Goal: Find specific page/section: Find specific page/section

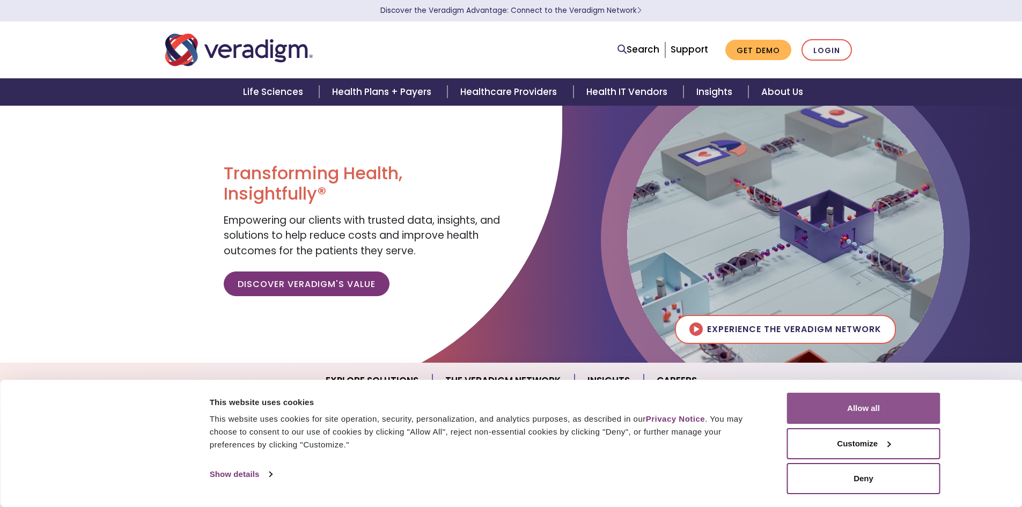
click at [872, 400] on button "Allow all" at bounding box center [863, 408] width 153 height 31
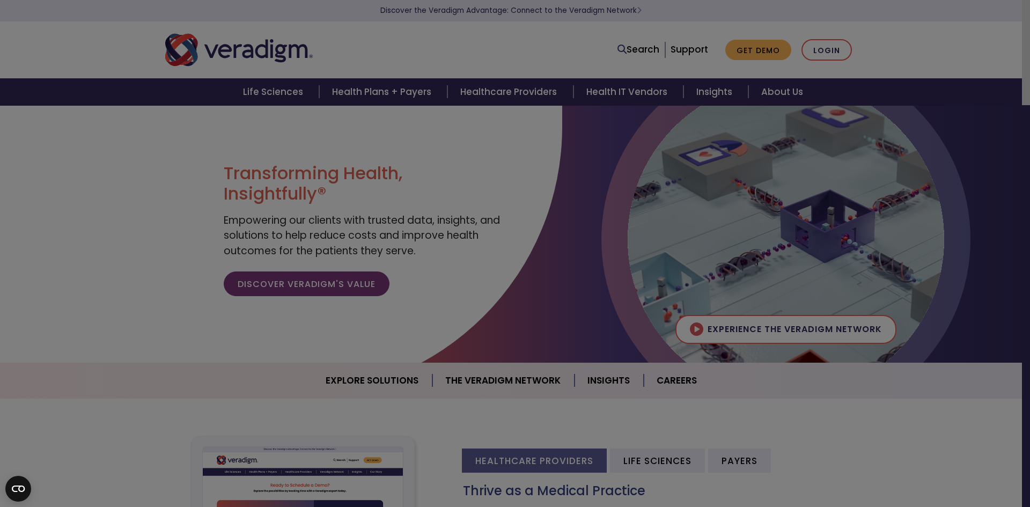
click at [0, 0] on div "Allscripts is now Veradigm Allscripts transitioned its solutions to the Veradig…" at bounding box center [0, 0] width 0 height 0
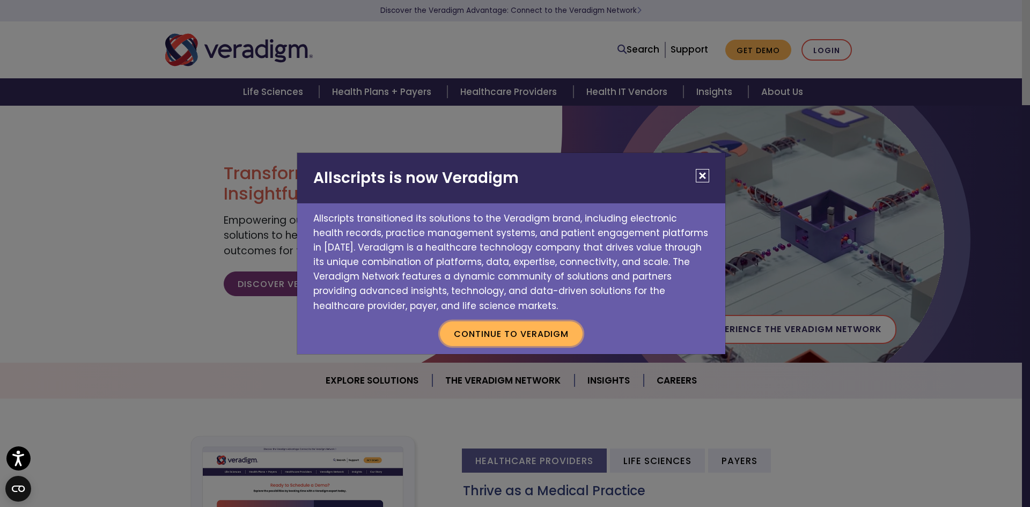
click at [510, 337] on button "Continue to Veradigm" at bounding box center [511, 333] width 143 height 25
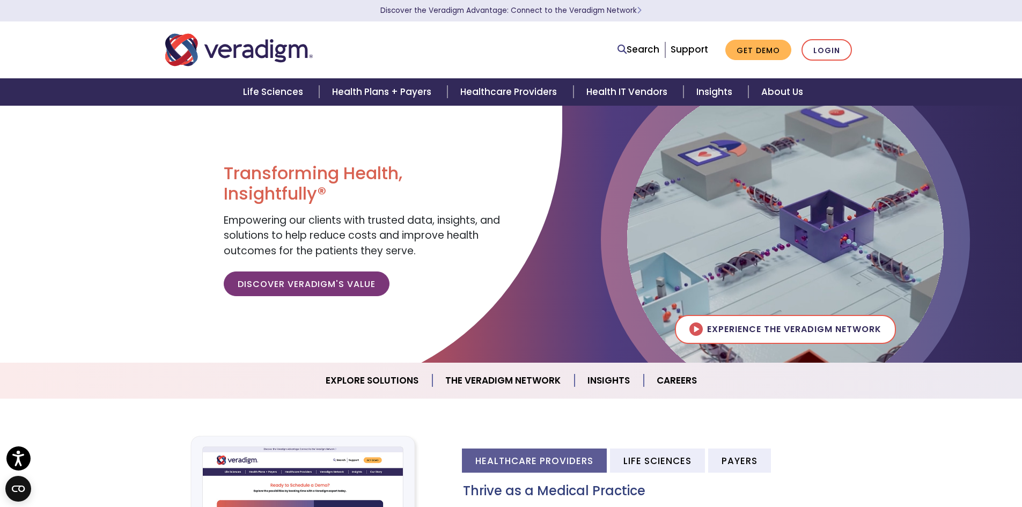
scroll to position [443, 0]
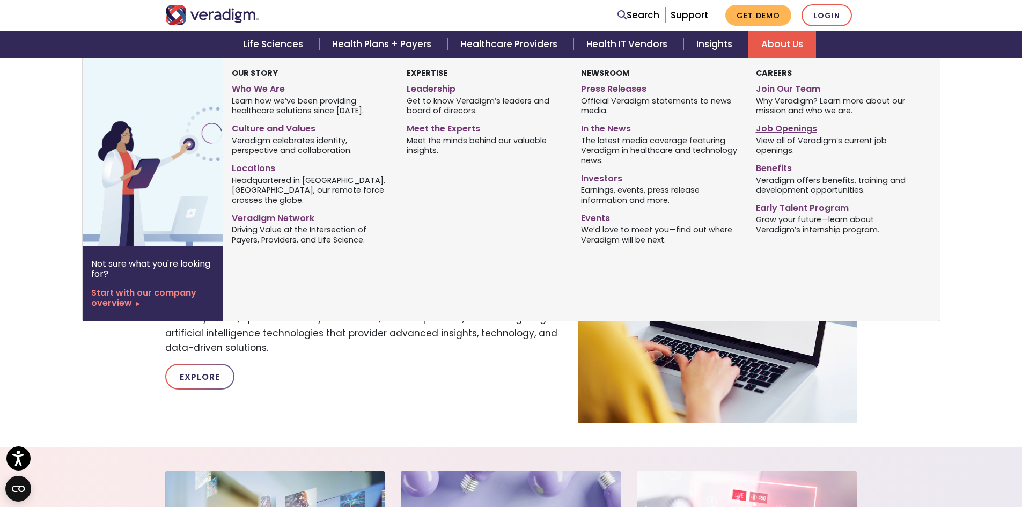
click at [783, 129] on link "Job Openings" at bounding box center [835, 127] width 158 height 16
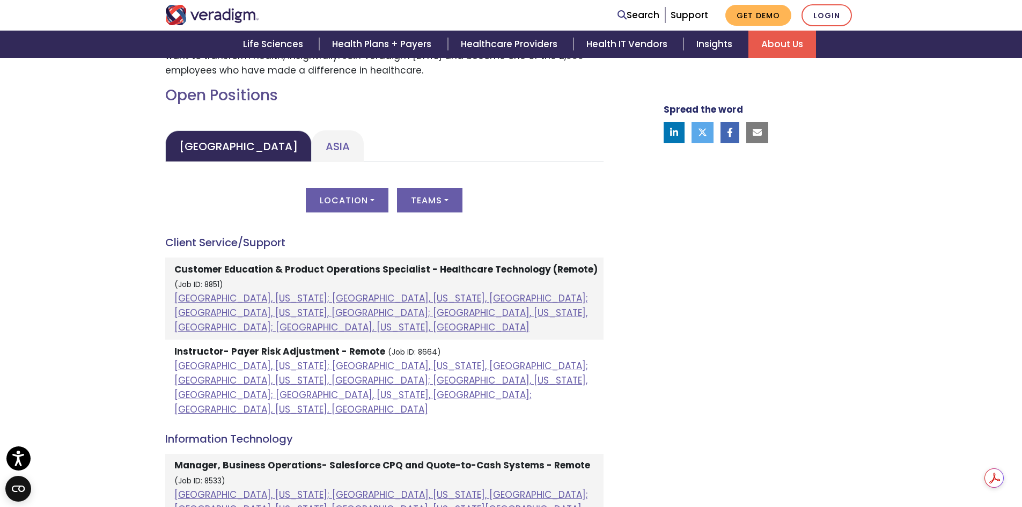
scroll to position [472, 0]
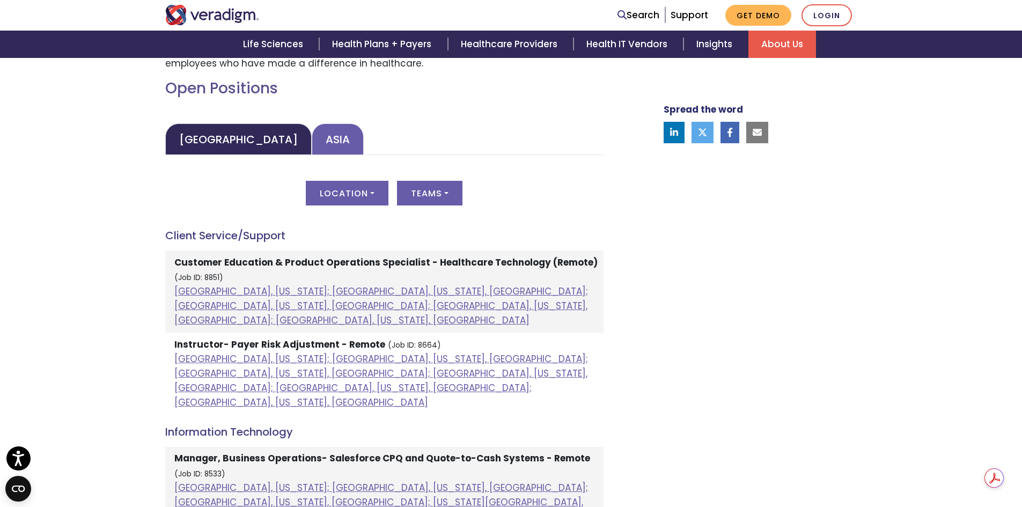
click at [312, 143] on link "Asia" at bounding box center [338, 139] width 52 height 32
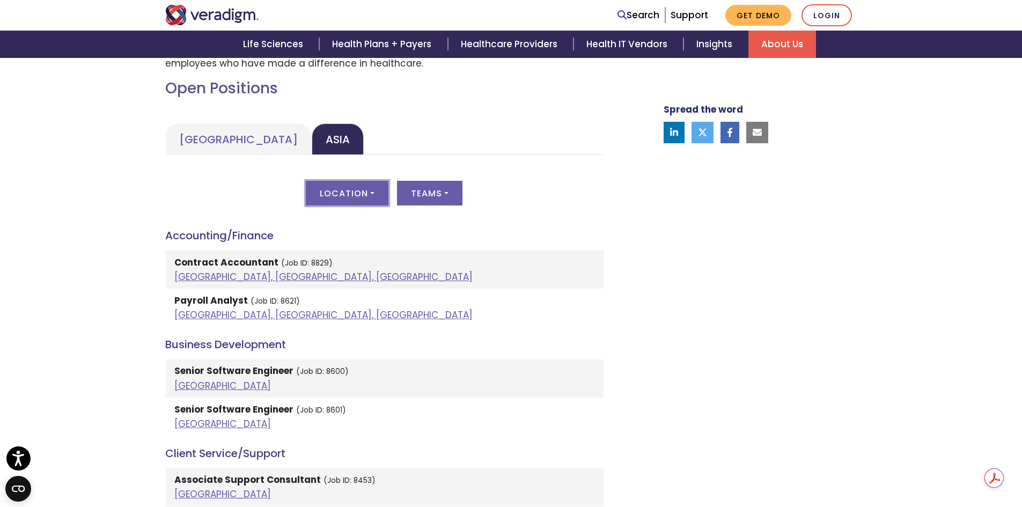
click at [345, 195] on button "Location" at bounding box center [347, 193] width 83 height 25
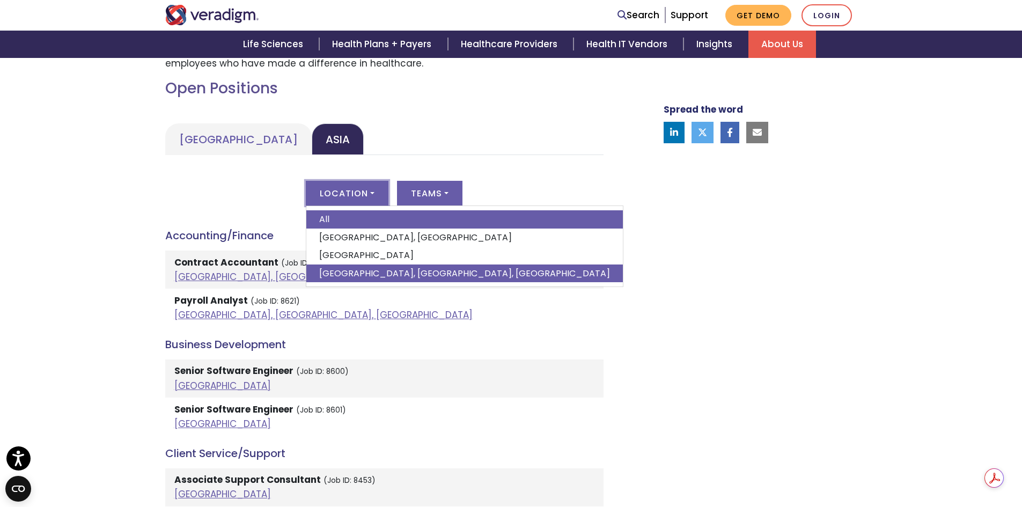
click at [345, 270] on link "Pune, Maharashtra, India" at bounding box center [464, 273] width 317 height 18
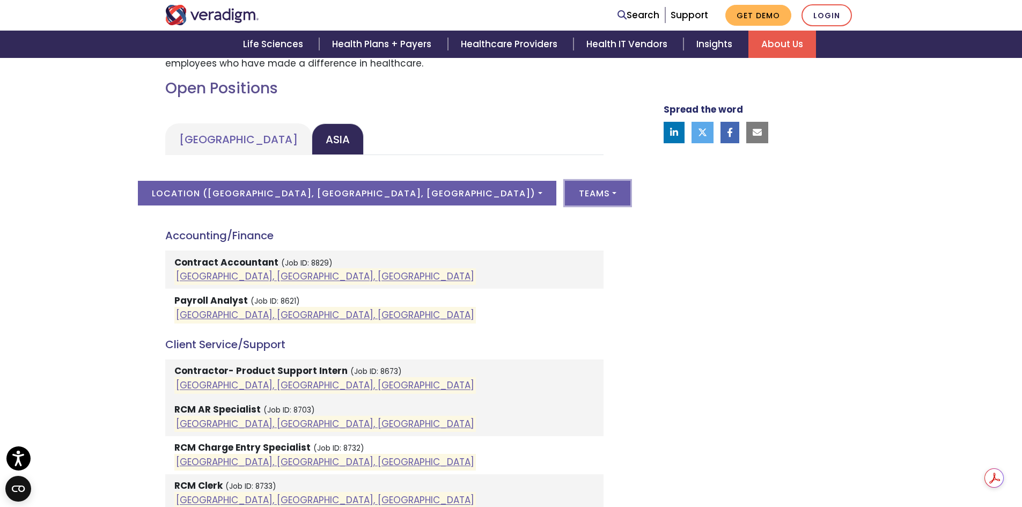
click at [565, 188] on button "Teams" at bounding box center [597, 193] width 65 height 25
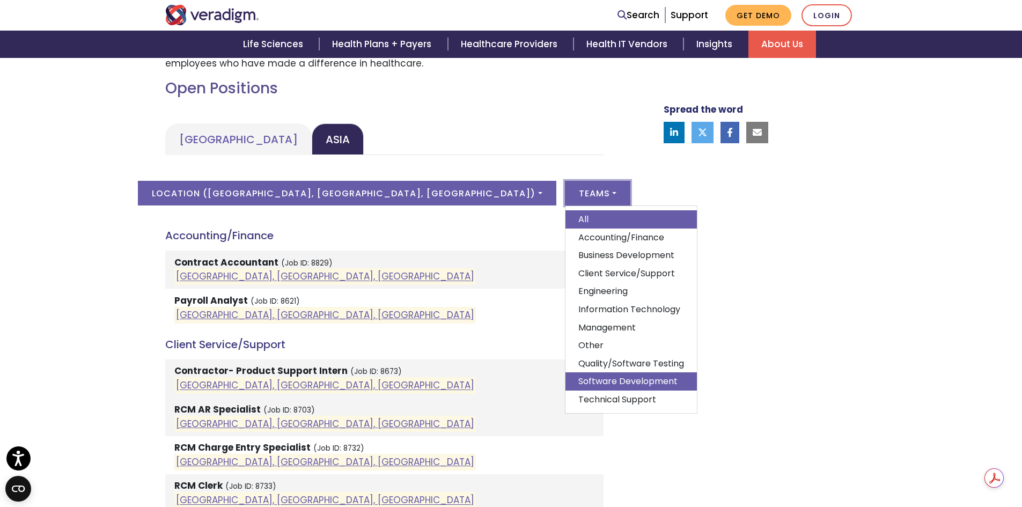
click at [565, 378] on link "Software Development" at bounding box center [630, 381] width 131 height 18
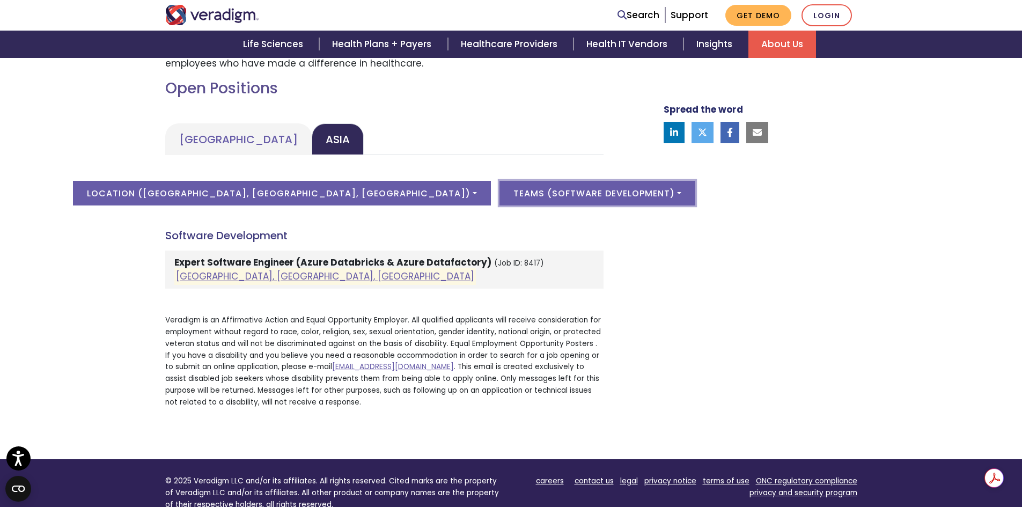
click at [516, 185] on button "Teams ( Software Development )" at bounding box center [597, 193] width 196 height 25
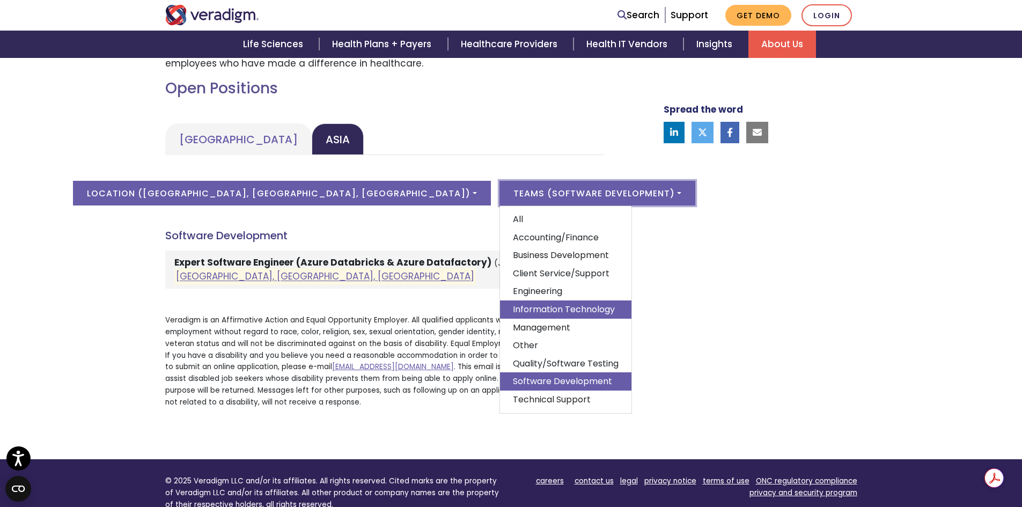
click at [500, 311] on link "Information Technology" at bounding box center [565, 309] width 131 height 18
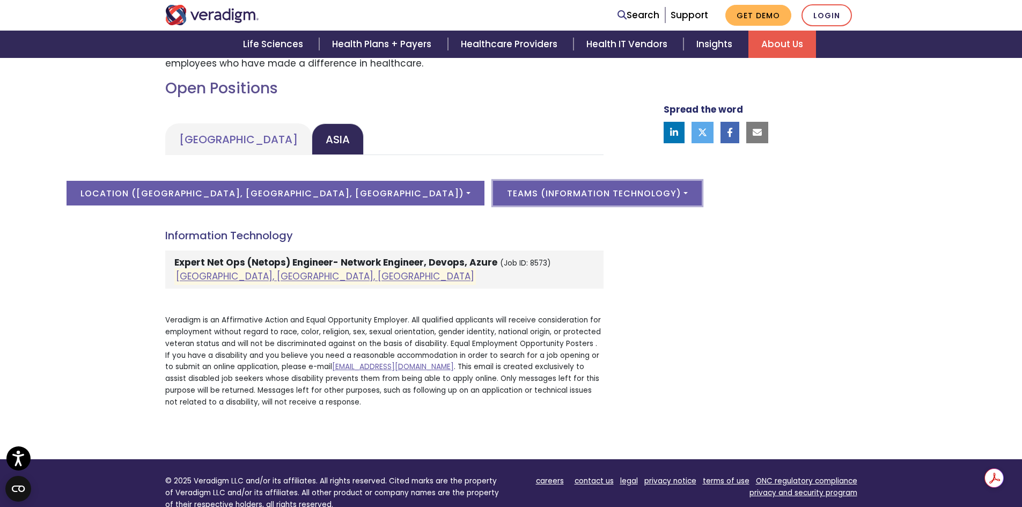
click at [523, 190] on button "Teams ( Information Technology )" at bounding box center [597, 193] width 209 height 25
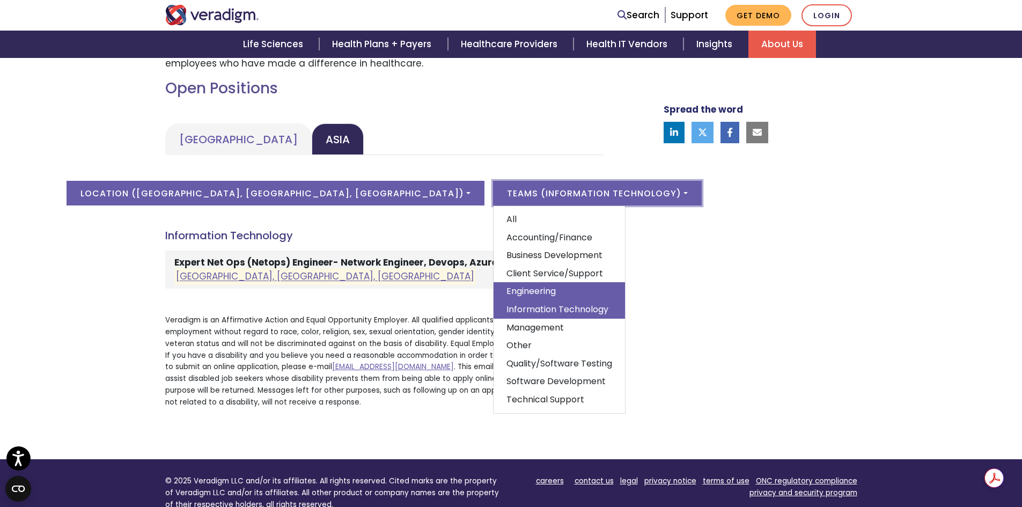
click at [494, 289] on link "Engineering" at bounding box center [559, 291] width 131 height 18
